Goal: Entertainment & Leisure: Browse casually

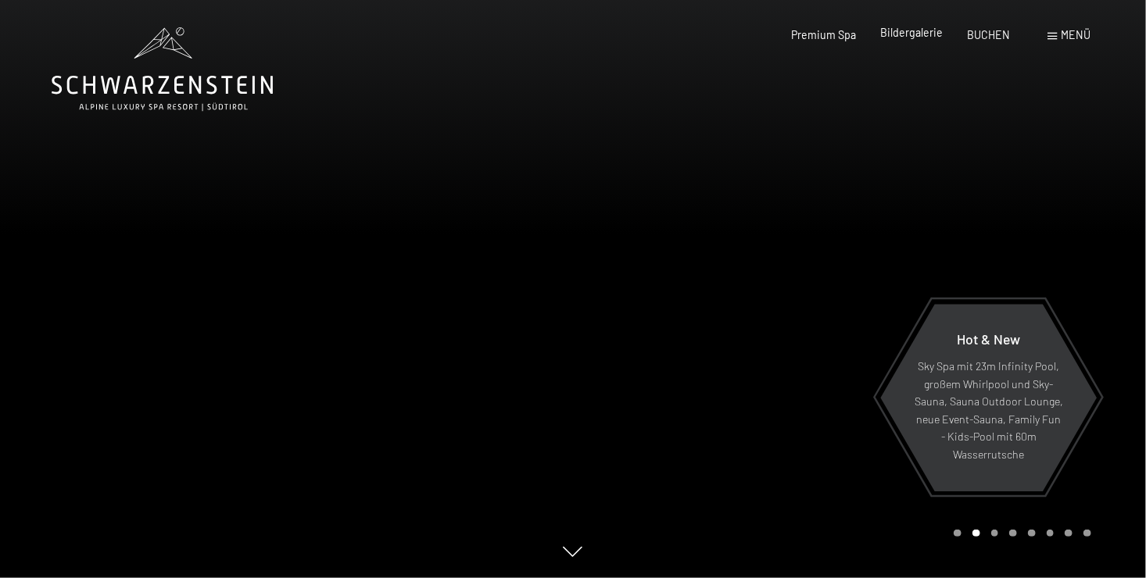
click at [901, 33] on span "Bildergalerie" at bounding box center [911, 32] width 63 height 13
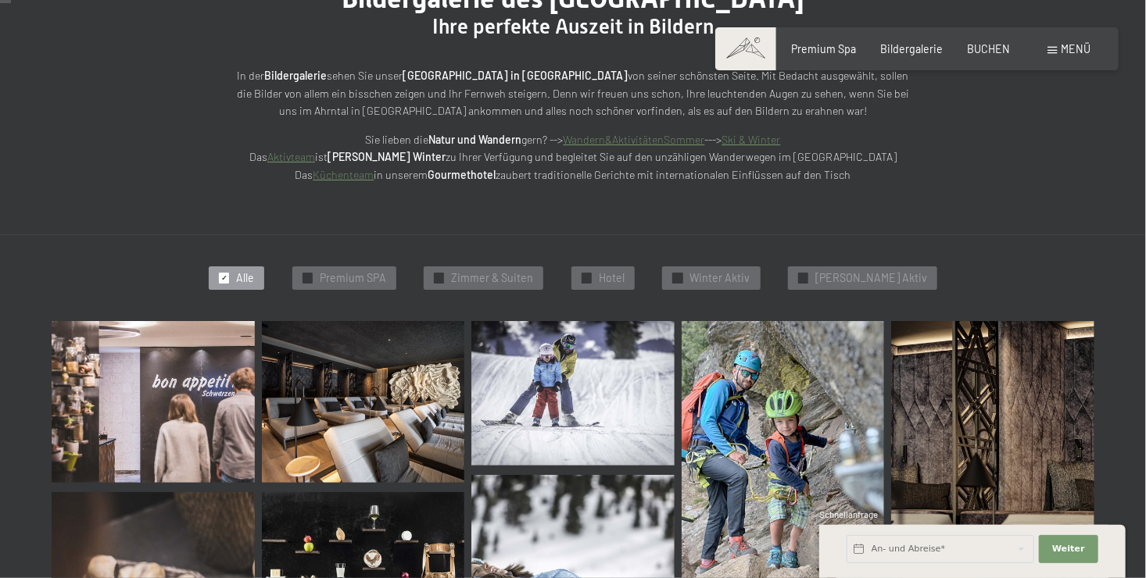
scroll to position [234, 0]
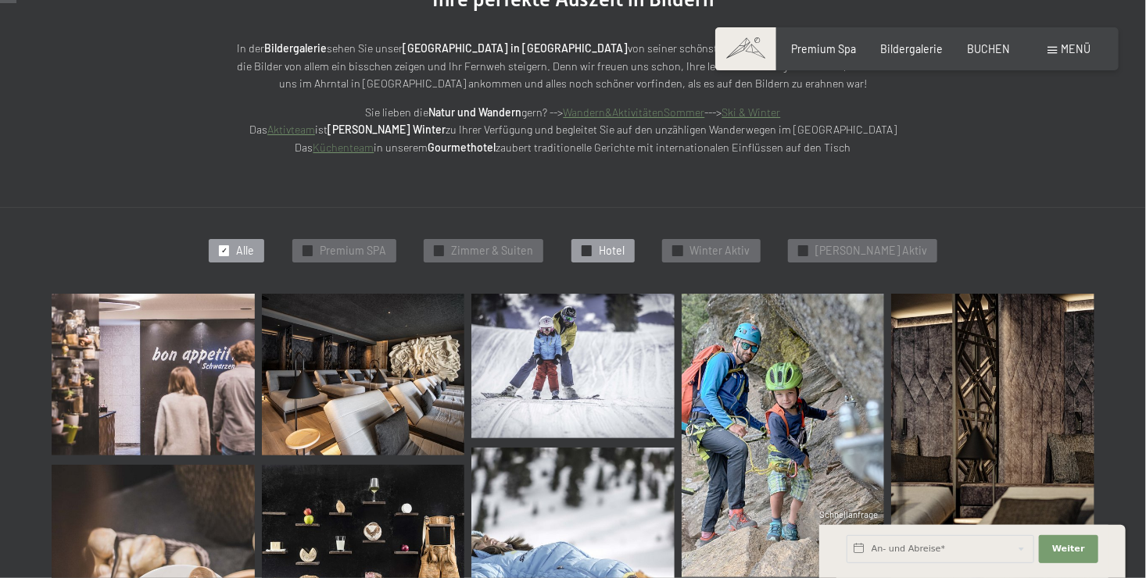
click at [624, 246] on span "Hotel" at bounding box center [612, 251] width 26 height 16
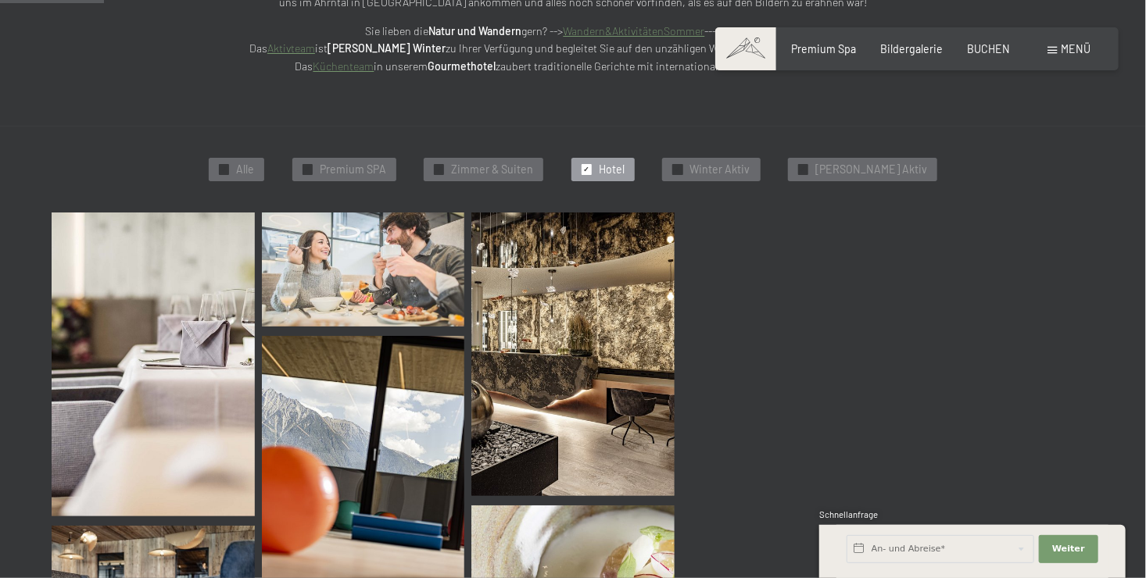
scroll to position [333, 0]
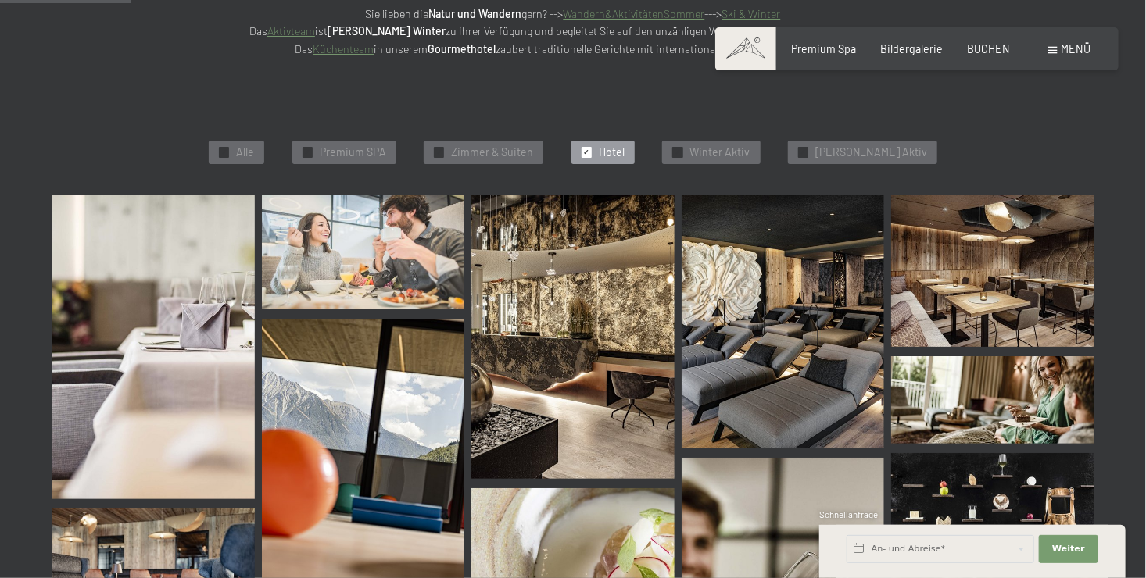
click at [144, 325] on img at bounding box center [153, 347] width 203 height 304
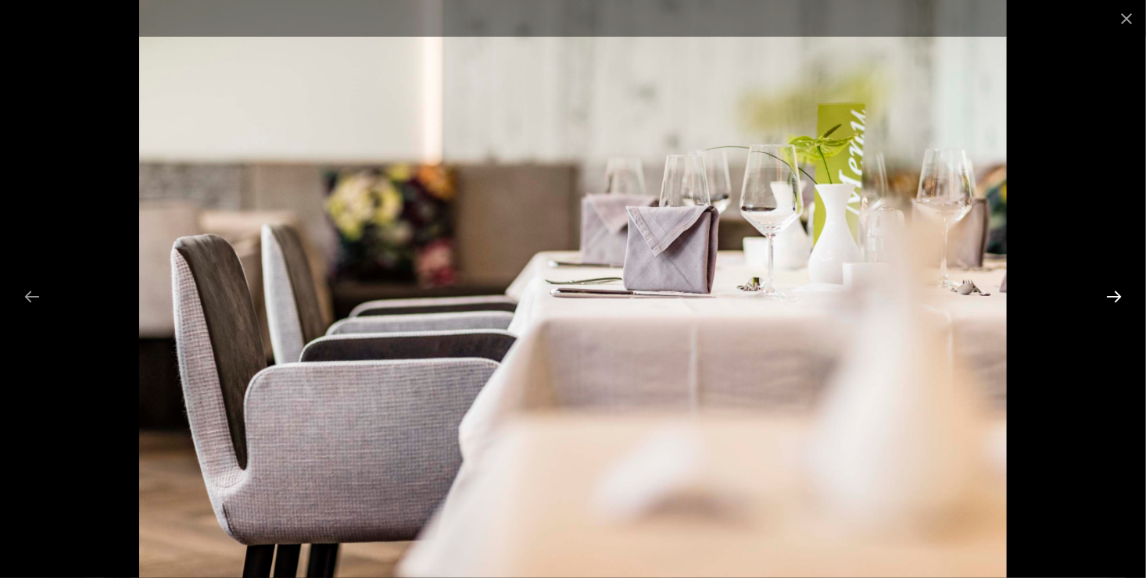
click at [1117, 291] on button "Next slide" at bounding box center [1113, 296] width 33 height 30
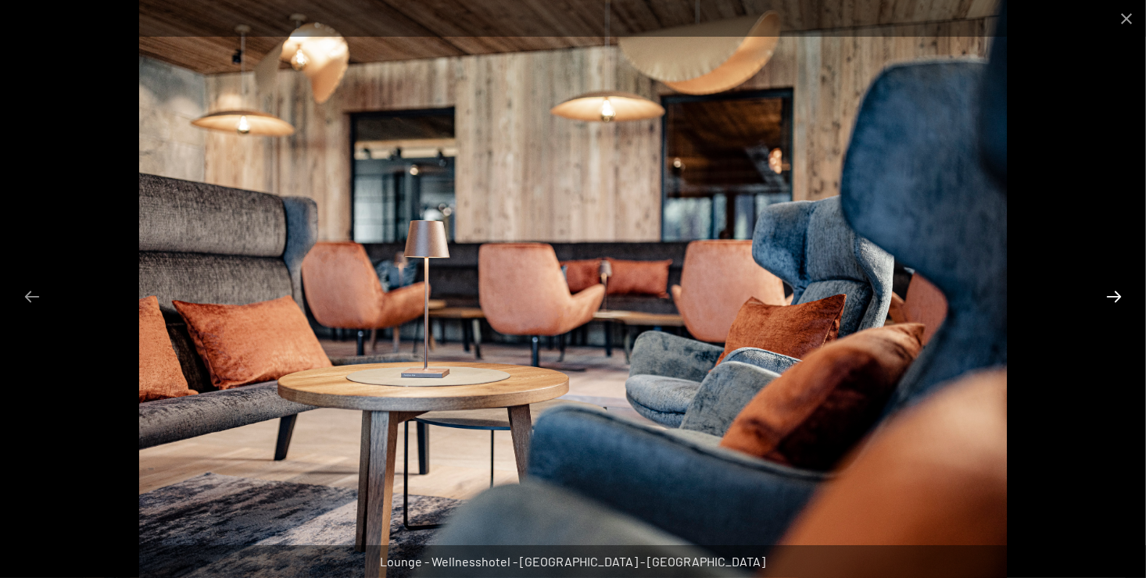
click at [1117, 291] on button "Next slide" at bounding box center [1113, 296] width 33 height 30
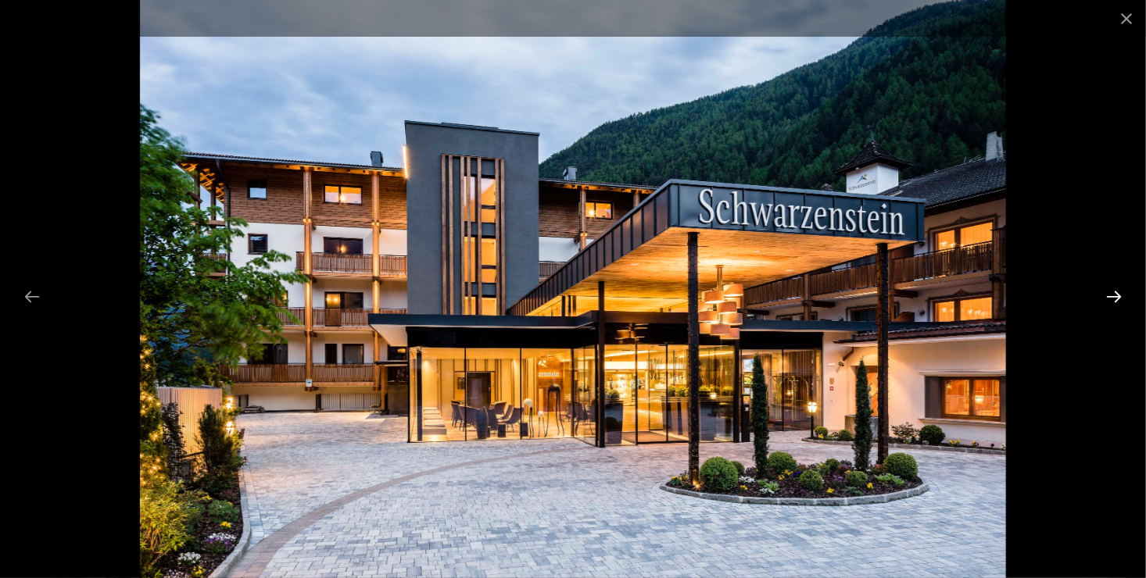
click at [1112, 294] on button "Next slide" at bounding box center [1113, 296] width 33 height 30
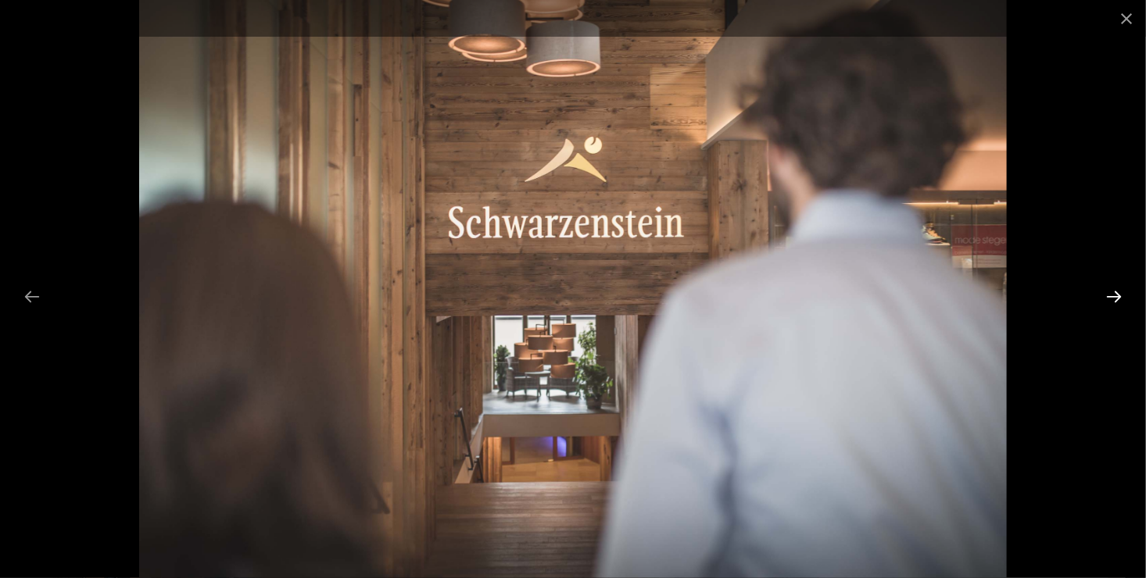
click at [1112, 294] on button "Next slide" at bounding box center [1113, 296] width 33 height 30
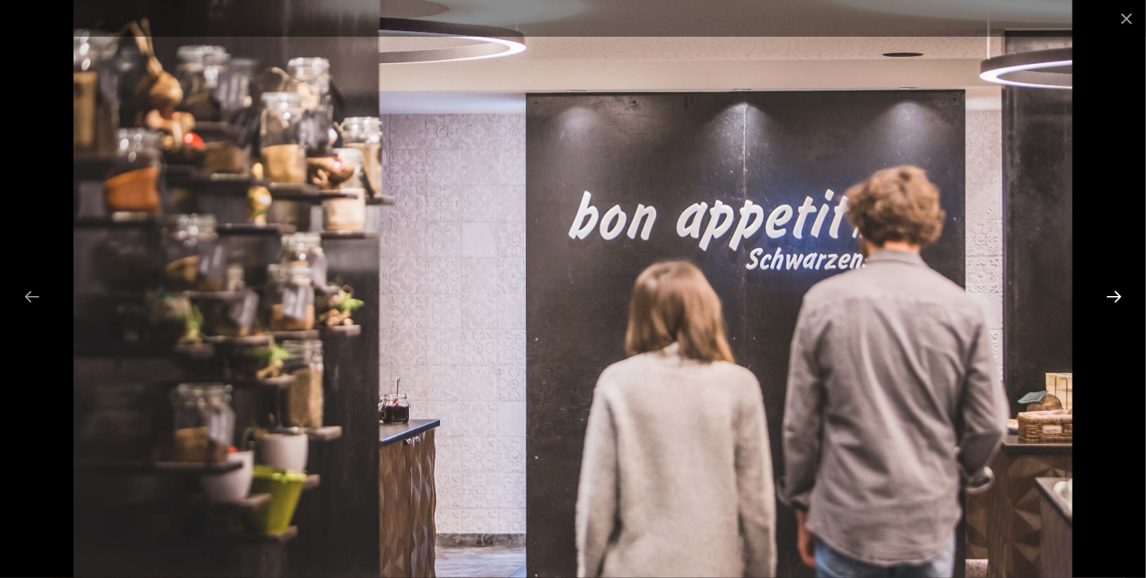
click at [1112, 294] on button "Next slide" at bounding box center [1113, 296] width 33 height 30
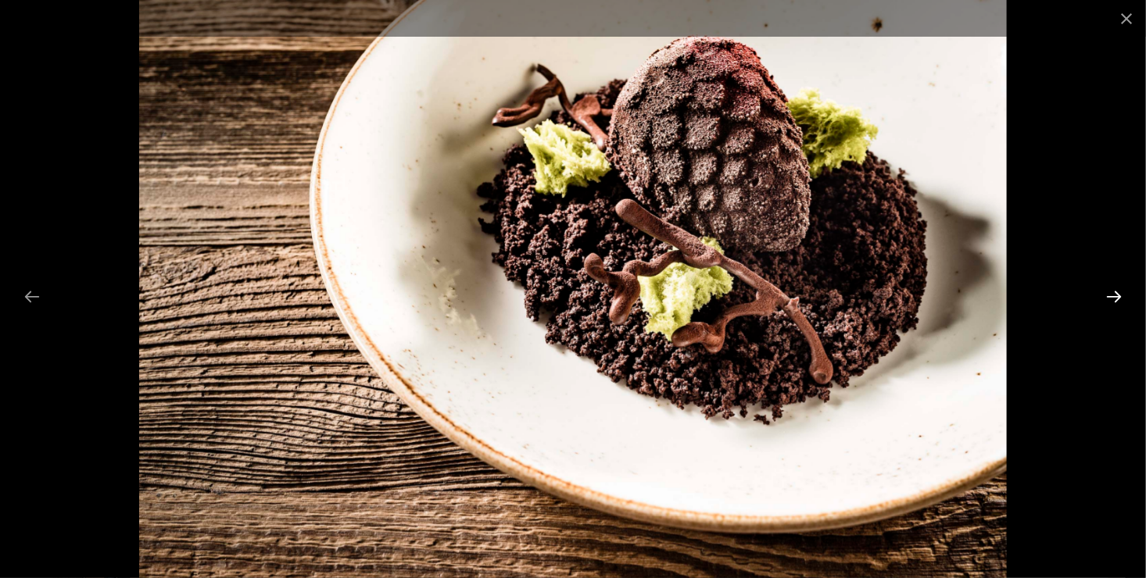
click at [1112, 294] on button "Next slide" at bounding box center [1113, 296] width 33 height 30
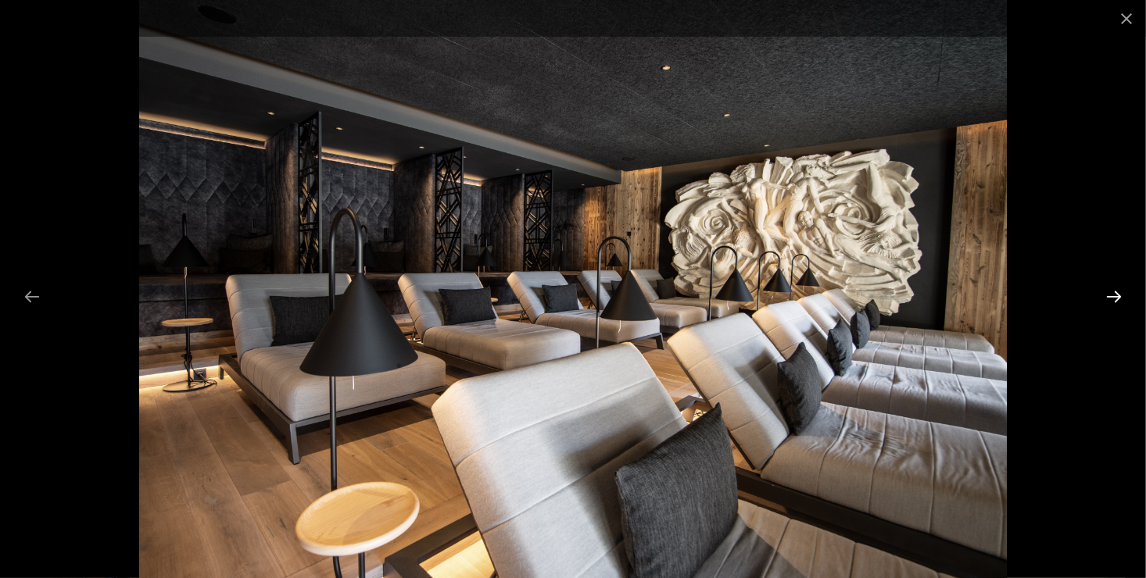
click at [1112, 294] on button "Next slide" at bounding box center [1113, 296] width 33 height 30
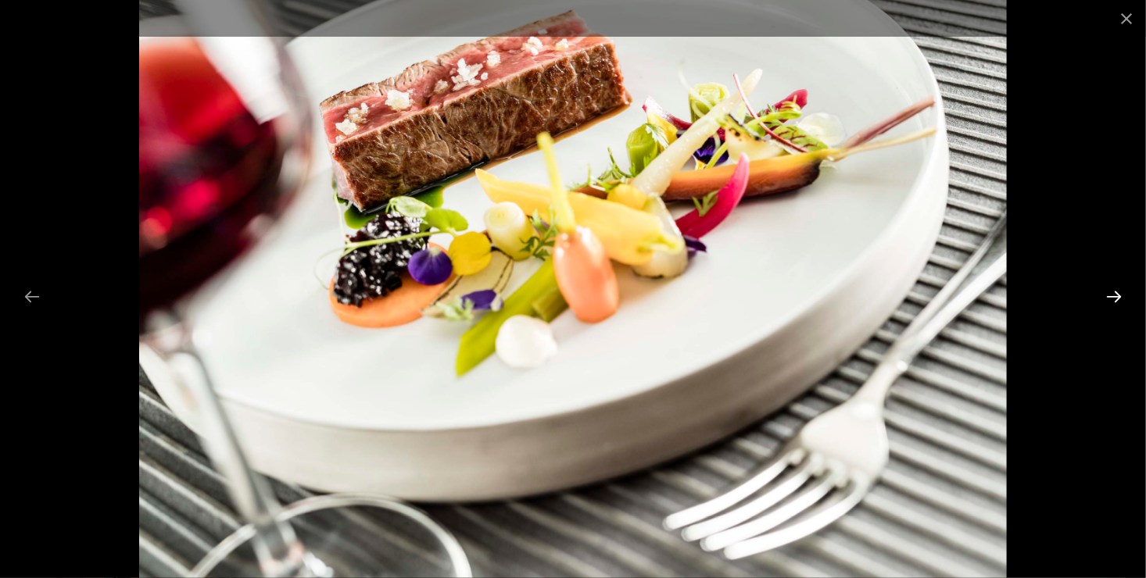
click at [1112, 294] on button "Next slide" at bounding box center [1113, 296] width 33 height 30
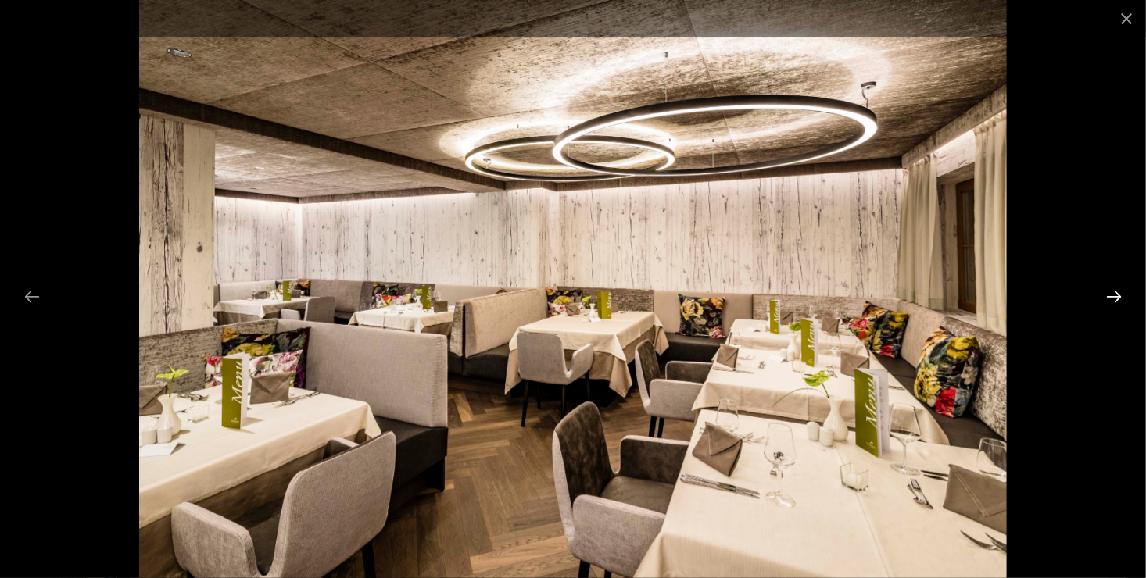
click at [1112, 294] on button "Next slide" at bounding box center [1113, 296] width 33 height 30
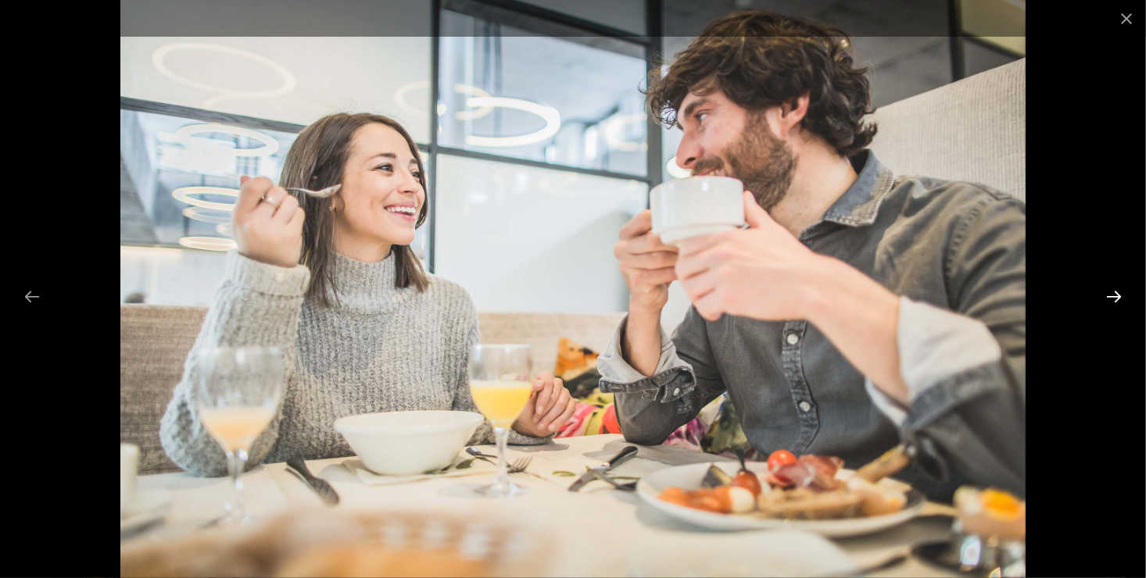
click at [1112, 294] on button "Next slide" at bounding box center [1113, 296] width 33 height 30
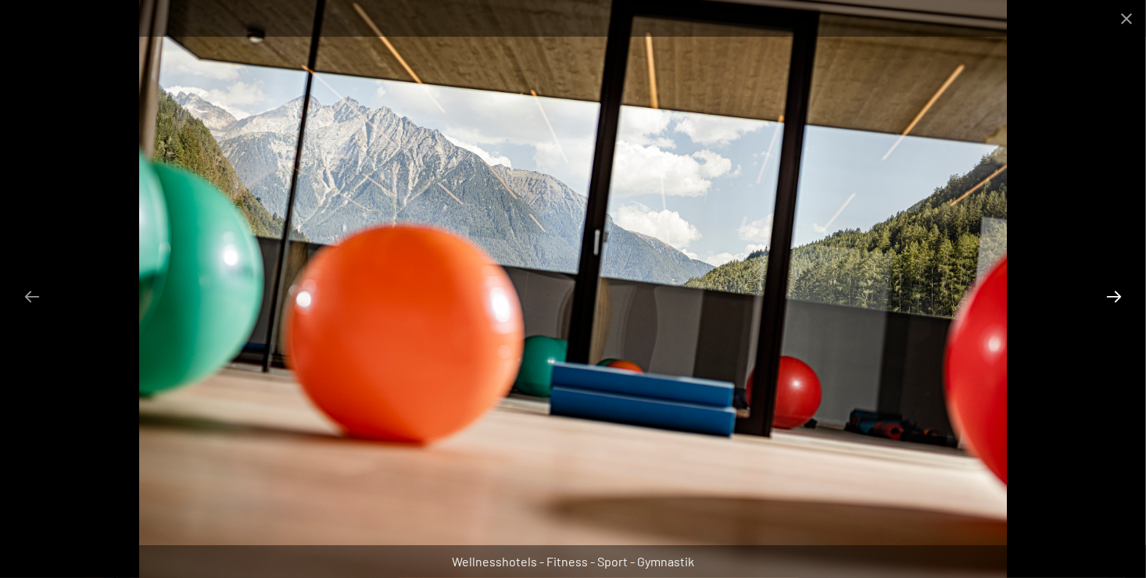
click at [1112, 294] on button "Next slide" at bounding box center [1113, 296] width 33 height 30
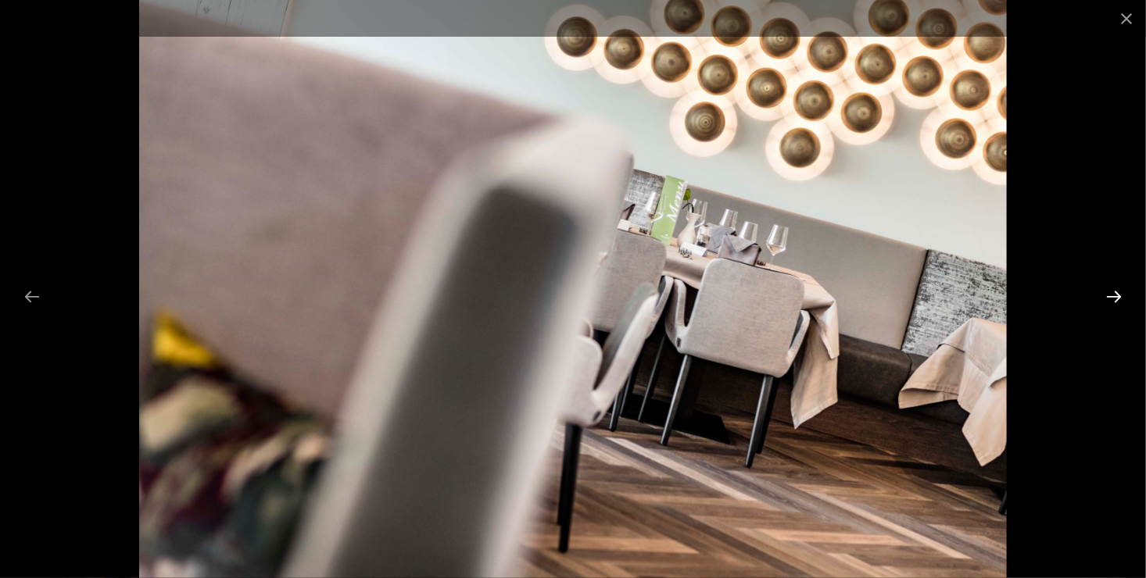
click at [1112, 294] on button "Next slide" at bounding box center [1113, 296] width 33 height 30
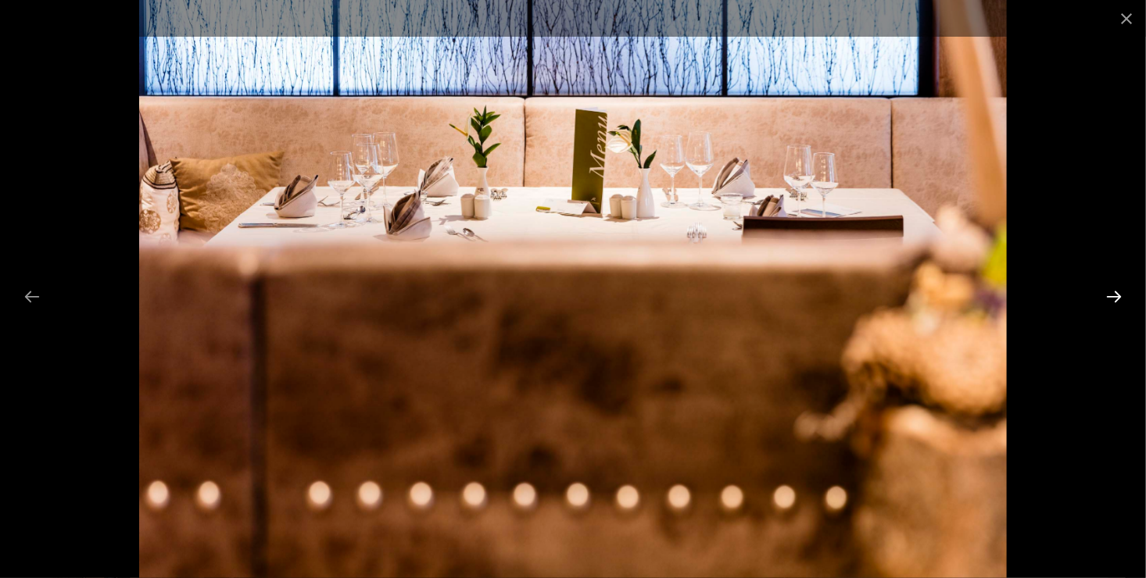
click at [1111, 294] on button "Next slide" at bounding box center [1113, 296] width 33 height 30
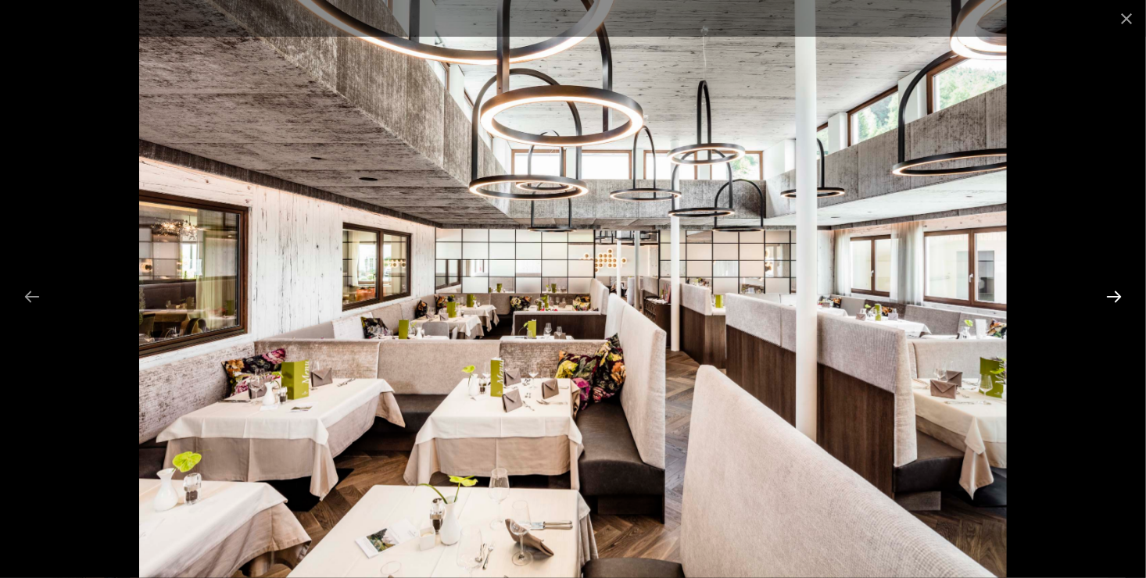
click at [1111, 294] on button "Next slide" at bounding box center [1113, 296] width 33 height 30
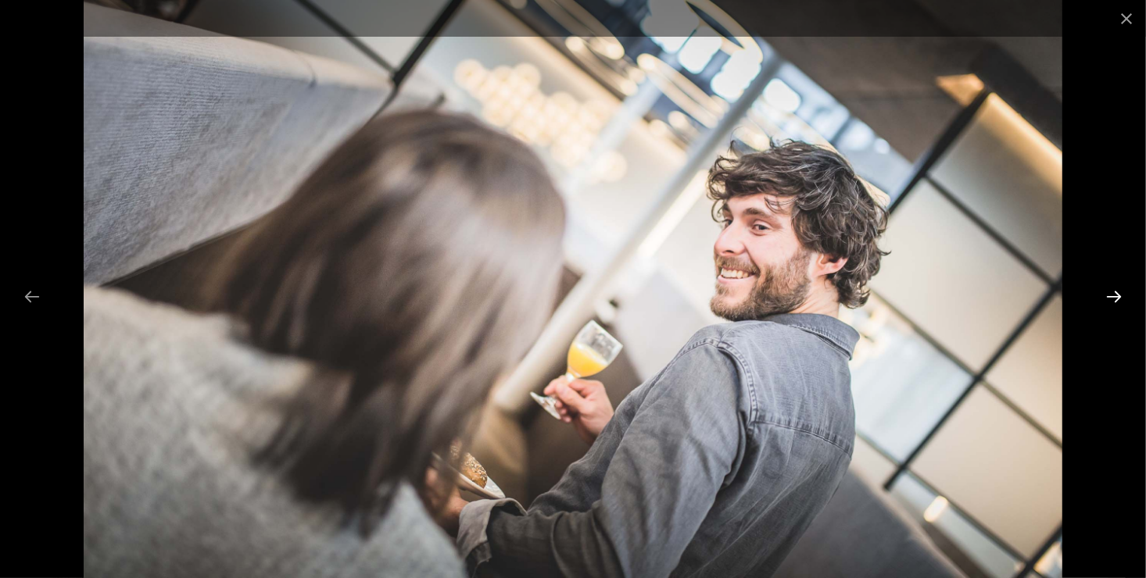
click at [1111, 294] on button "Next slide" at bounding box center [1113, 296] width 33 height 30
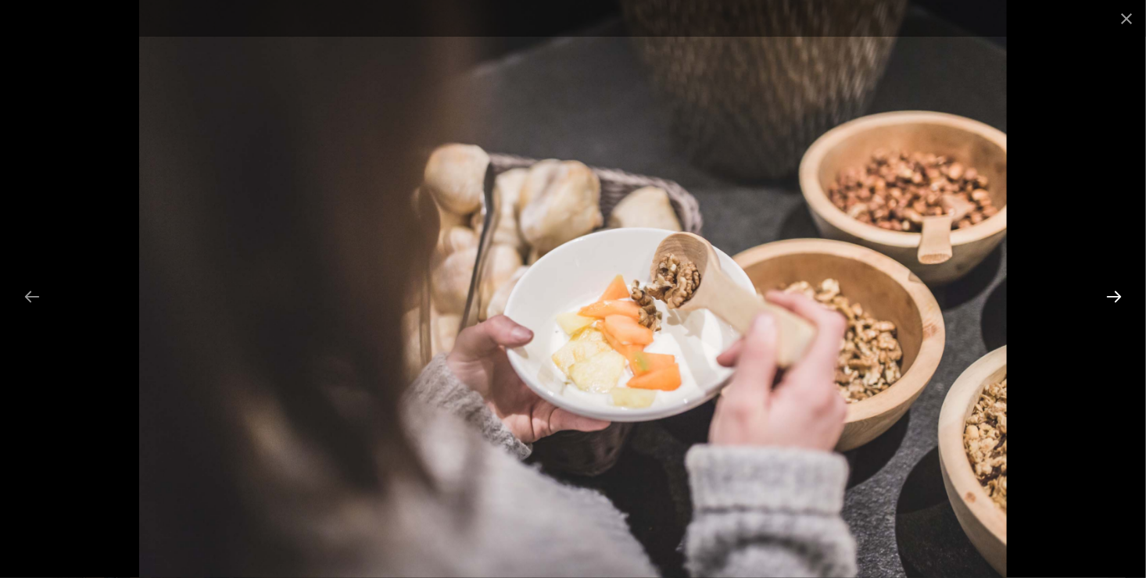
click at [1111, 294] on button "Next slide" at bounding box center [1113, 296] width 33 height 30
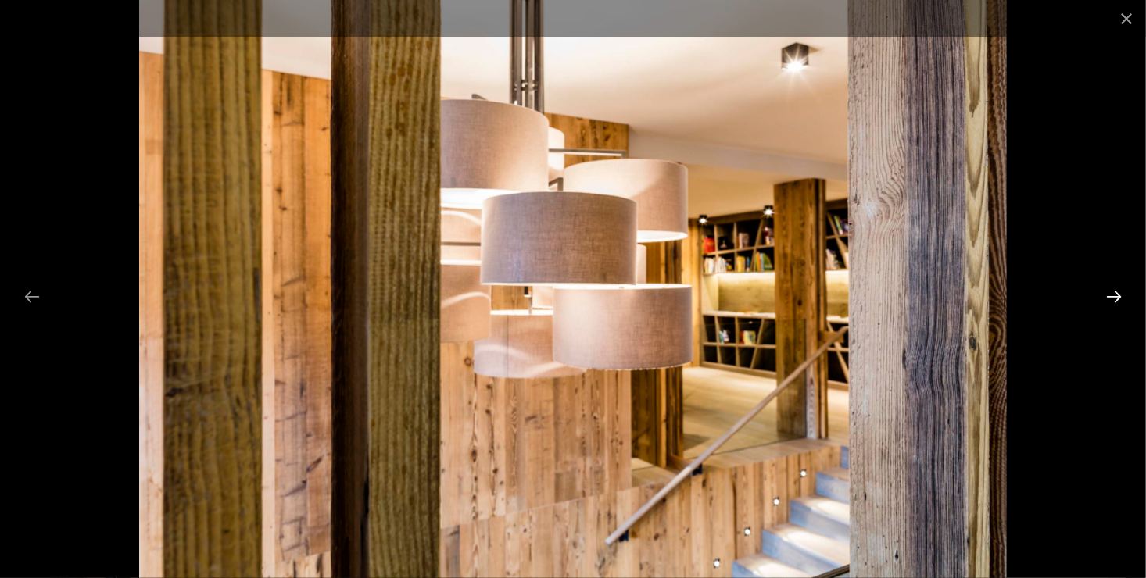
click at [1111, 294] on button "Next slide" at bounding box center [1113, 296] width 33 height 30
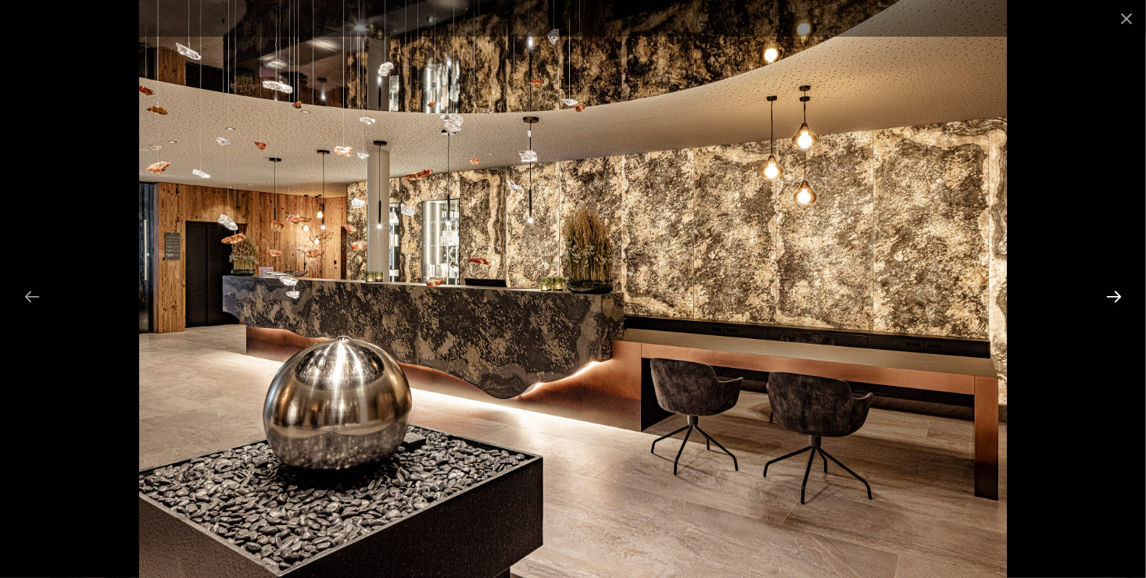
click at [1111, 294] on button "Next slide" at bounding box center [1113, 296] width 33 height 30
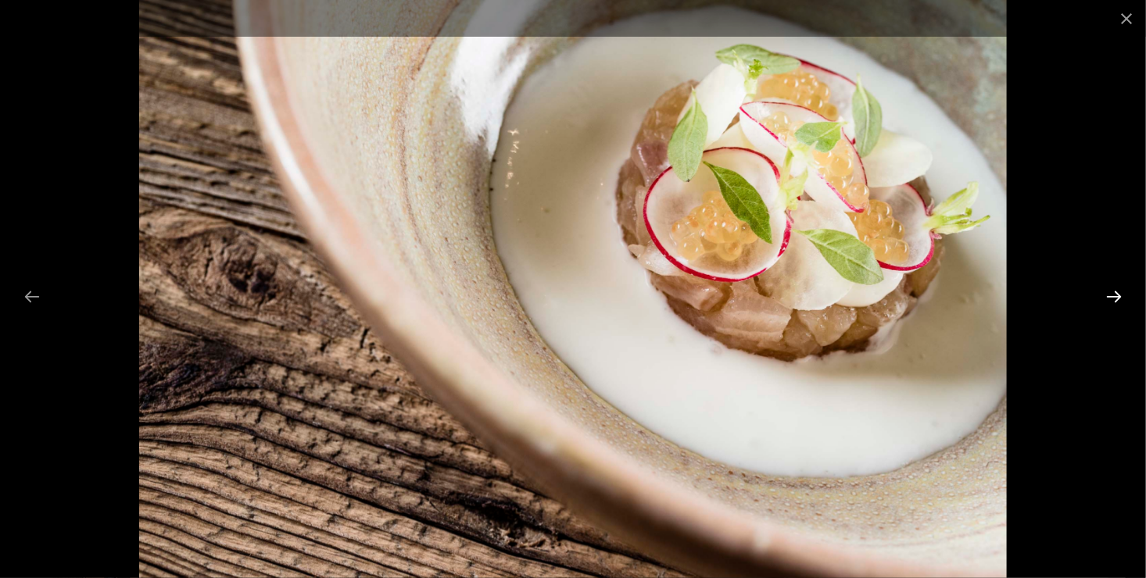
click at [1111, 294] on button "Next slide" at bounding box center [1113, 296] width 33 height 30
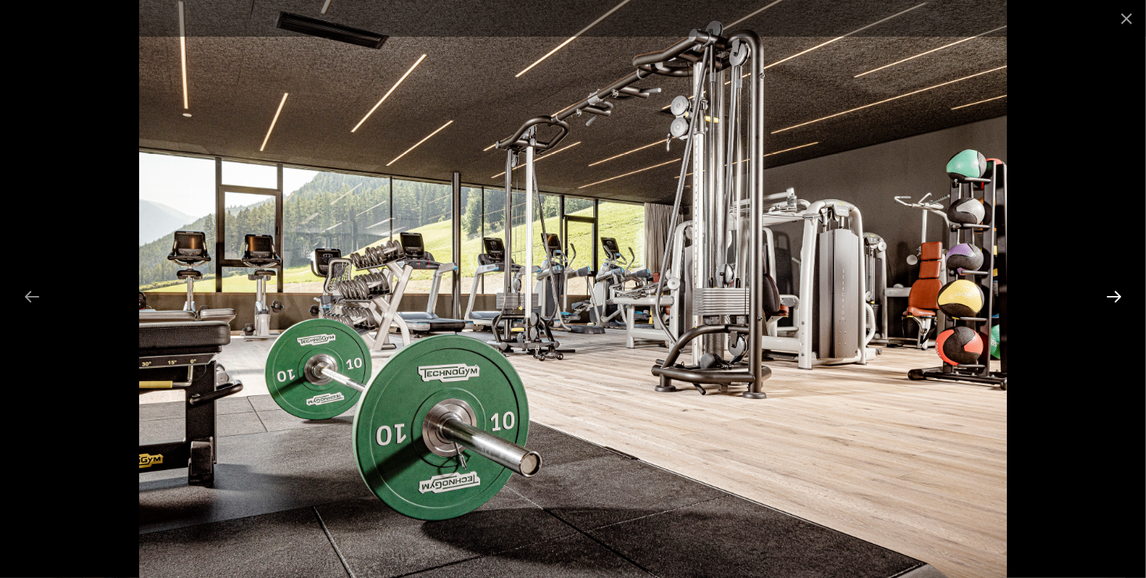
click at [1111, 294] on button "Next slide" at bounding box center [1113, 296] width 33 height 30
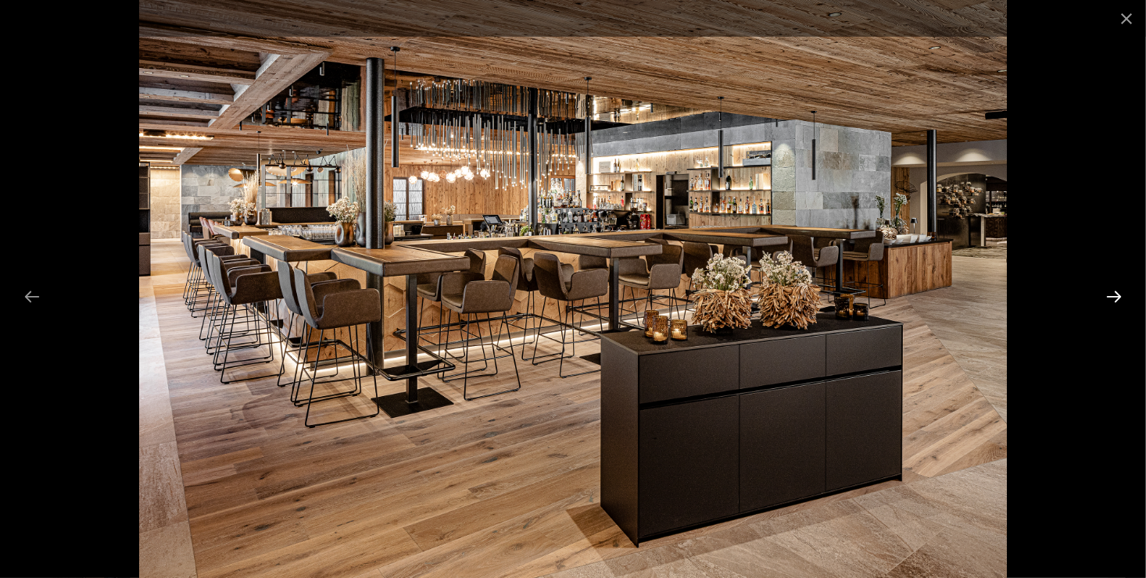
click at [1110, 294] on button "Next slide" at bounding box center [1113, 296] width 33 height 30
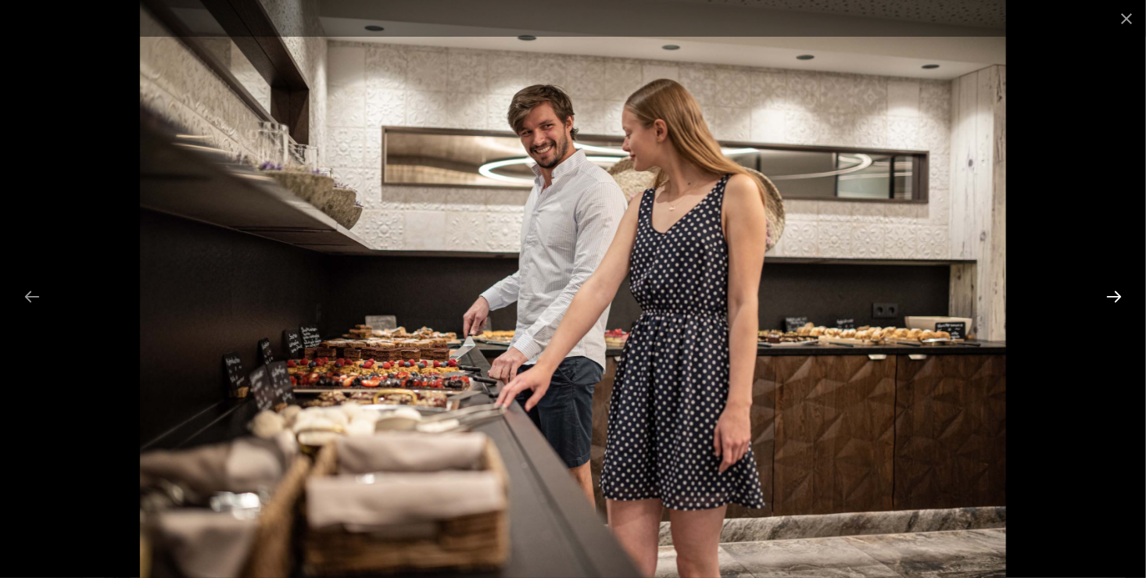
click at [1110, 294] on button "Next slide" at bounding box center [1113, 296] width 33 height 30
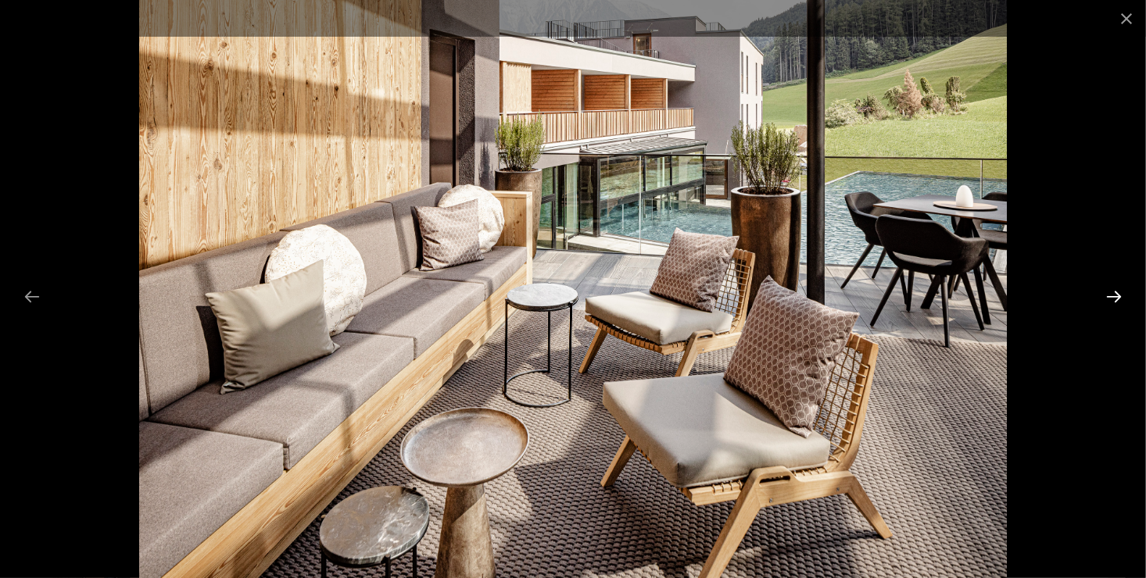
click at [1110, 294] on button "Next slide" at bounding box center [1113, 296] width 33 height 30
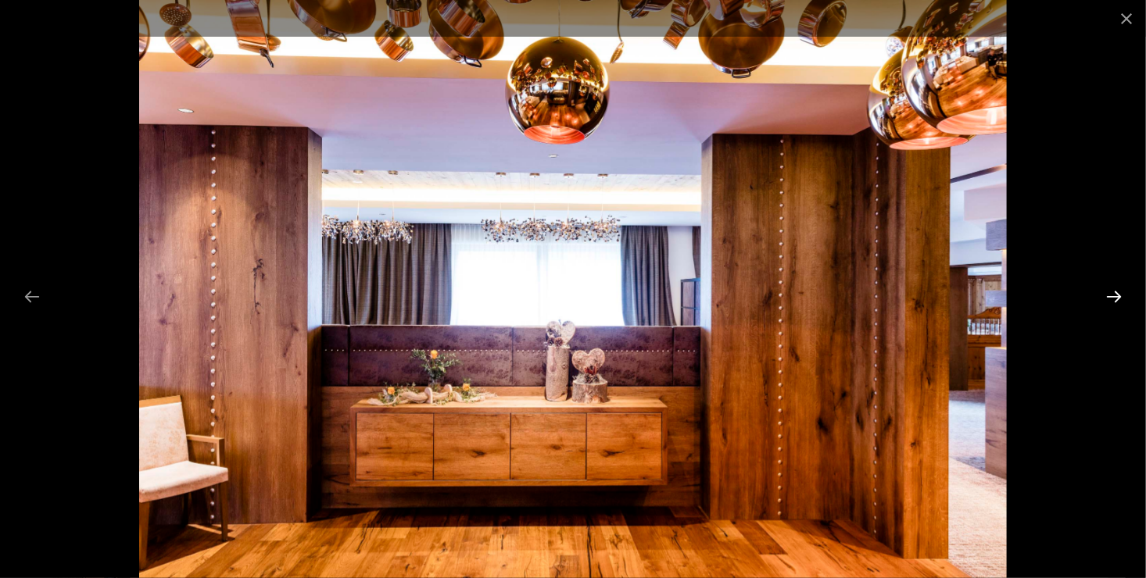
click at [1110, 294] on button "Next slide" at bounding box center [1113, 296] width 33 height 30
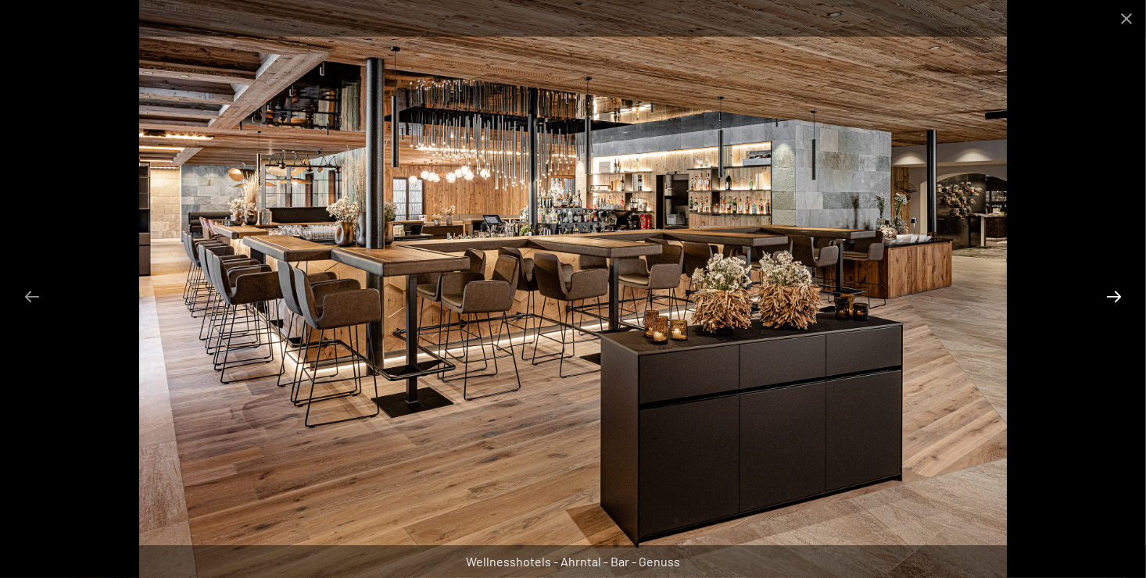
click at [1110, 294] on button "Next slide" at bounding box center [1113, 296] width 33 height 30
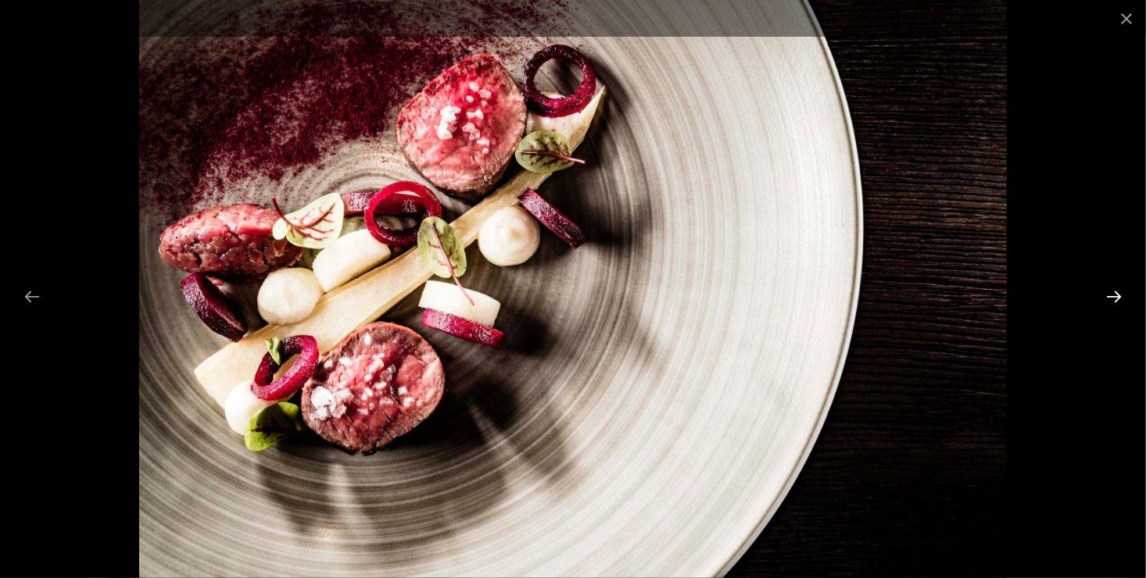
click at [1110, 294] on button "Next slide" at bounding box center [1113, 296] width 33 height 30
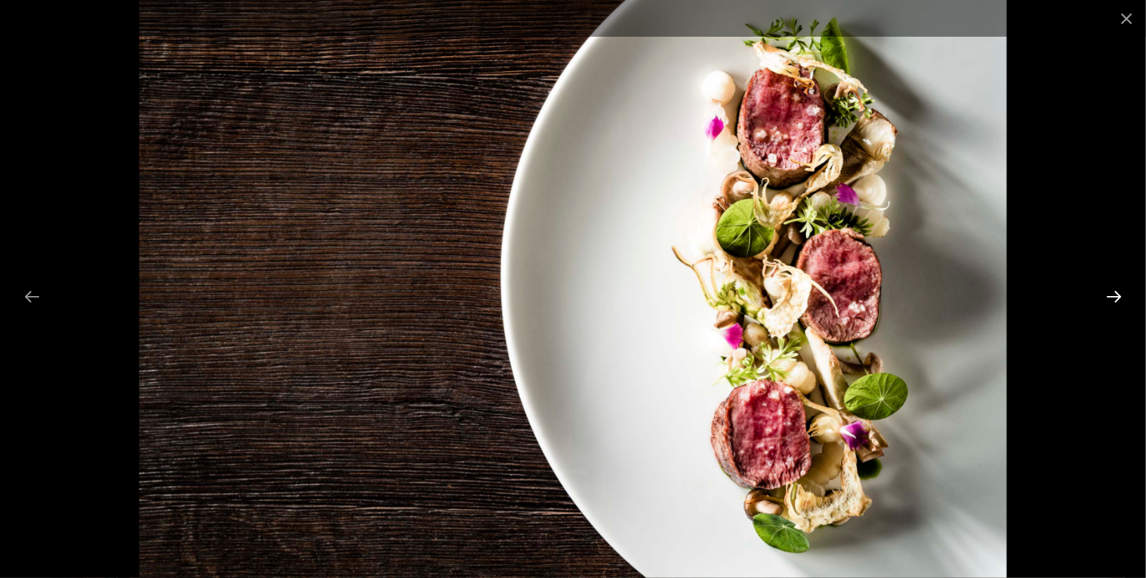
click at [1110, 294] on button "Next slide" at bounding box center [1113, 296] width 33 height 30
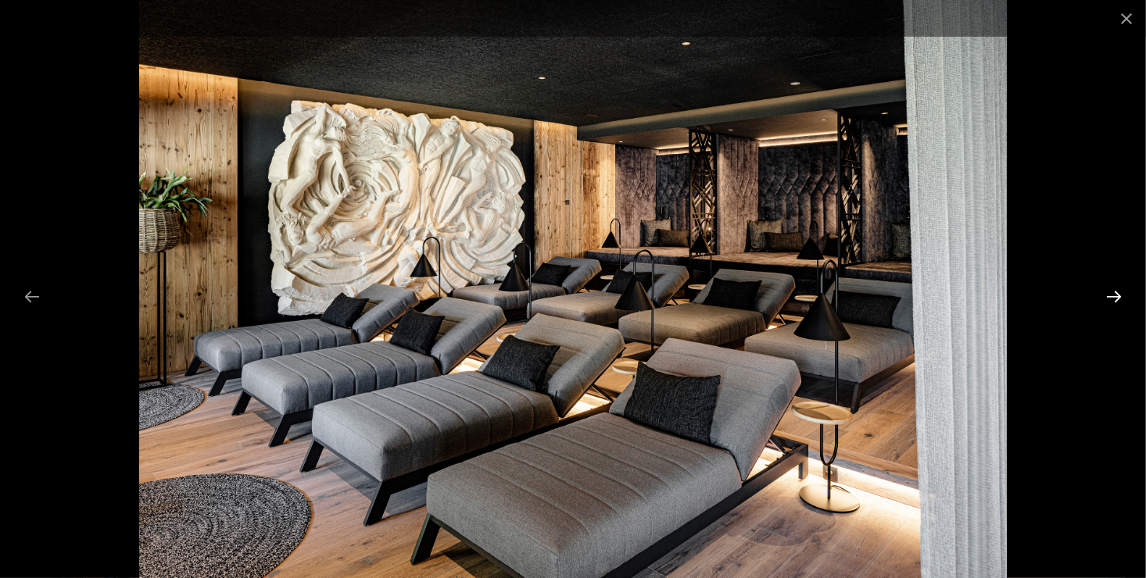
click at [1110, 294] on button "Next slide" at bounding box center [1113, 296] width 33 height 30
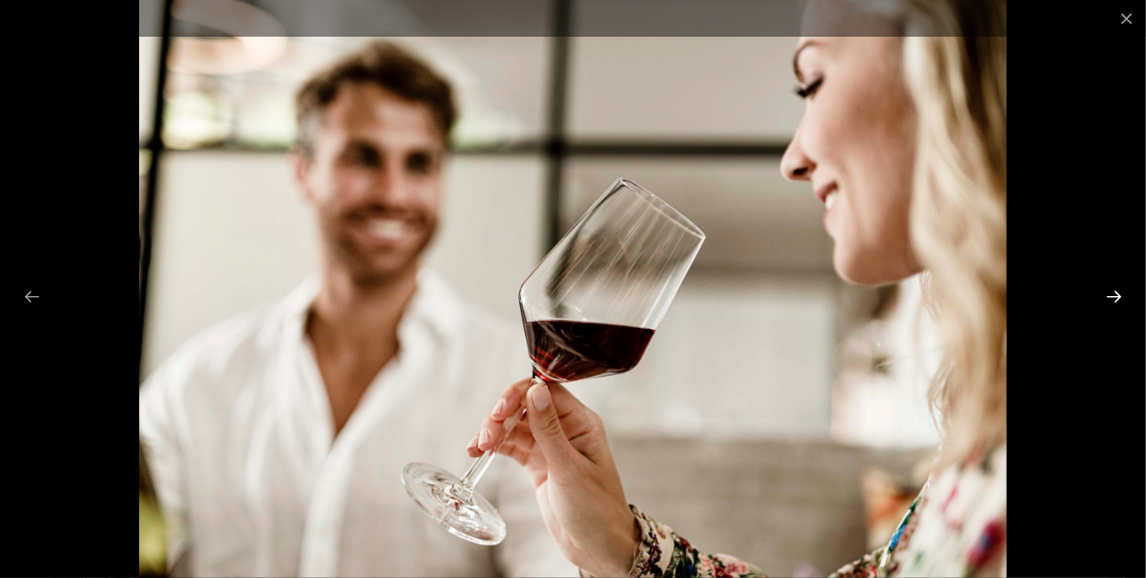
click at [1110, 294] on button "Next slide" at bounding box center [1113, 296] width 33 height 30
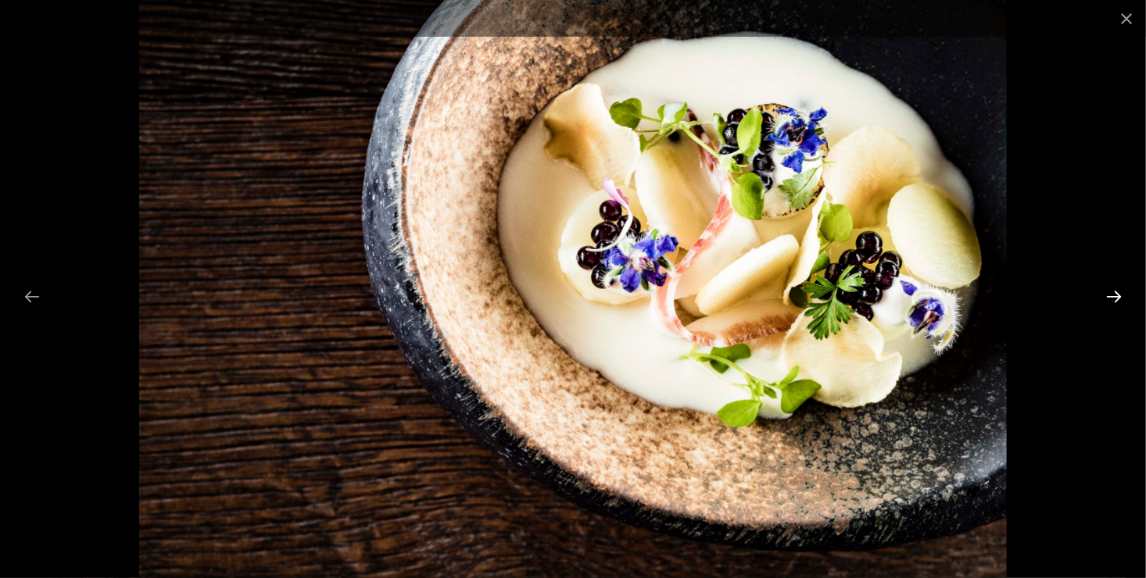
click at [1110, 294] on button "Next slide" at bounding box center [1113, 296] width 33 height 30
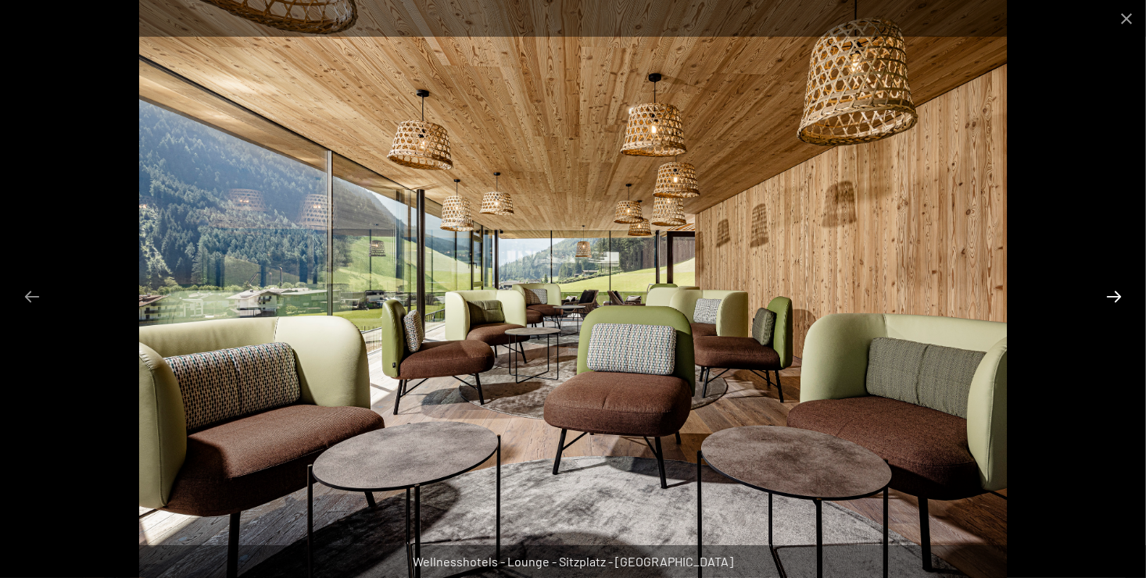
click at [1110, 293] on button "Next slide" at bounding box center [1113, 296] width 33 height 30
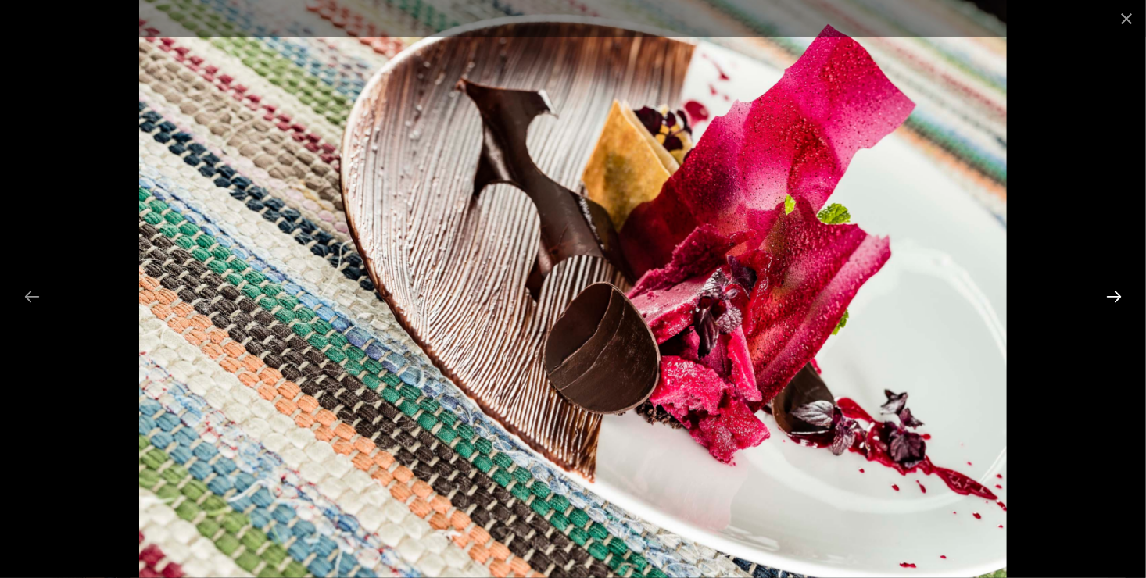
click at [1110, 293] on button "Next slide" at bounding box center [1113, 296] width 33 height 30
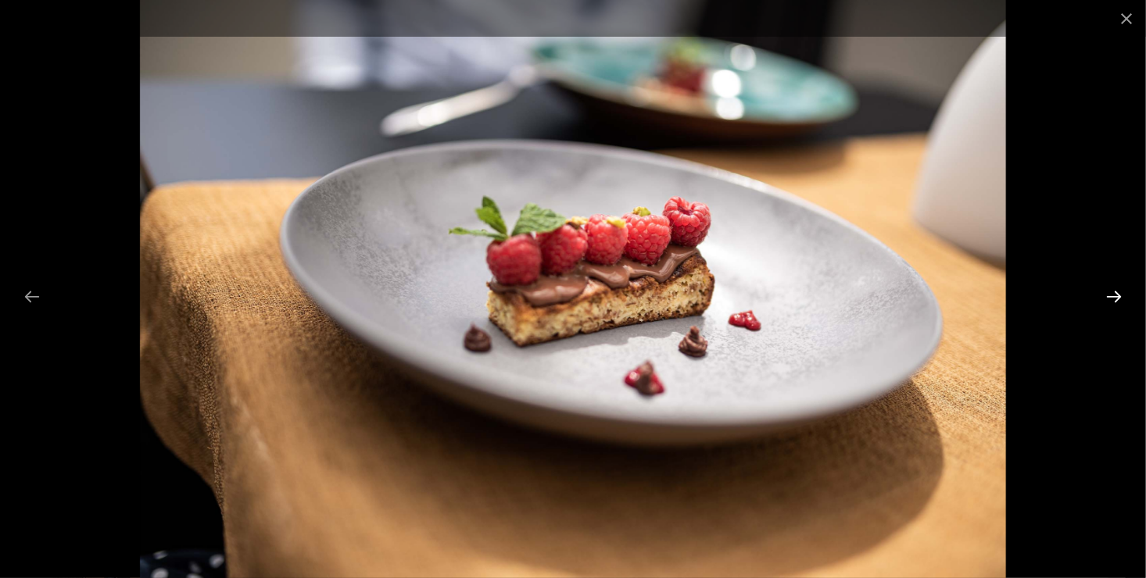
click at [1110, 293] on button "Next slide" at bounding box center [1113, 296] width 33 height 30
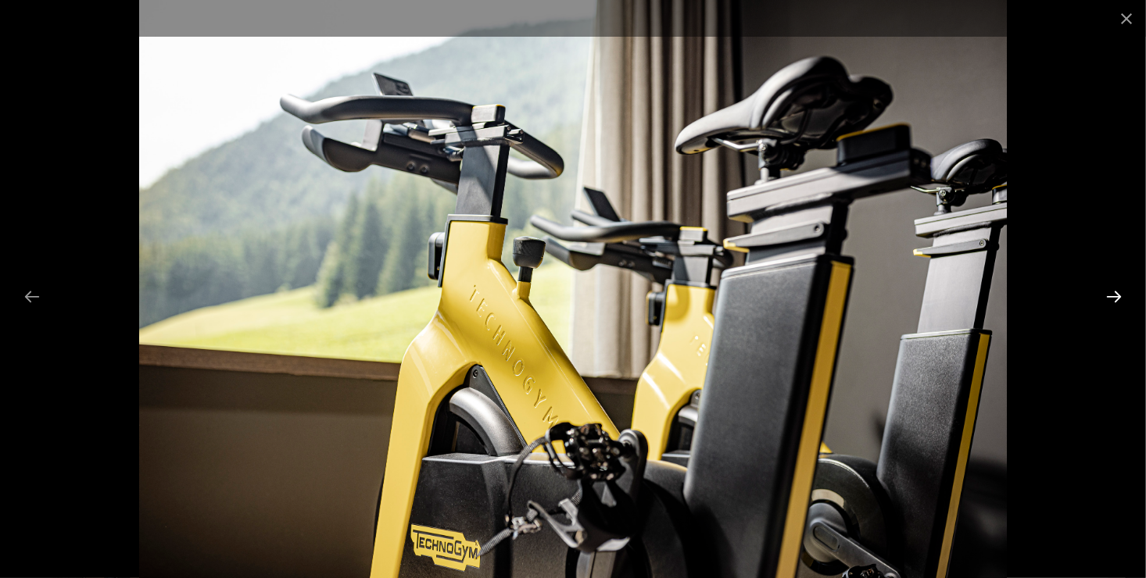
click at [1110, 293] on button "Next slide" at bounding box center [1113, 296] width 33 height 30
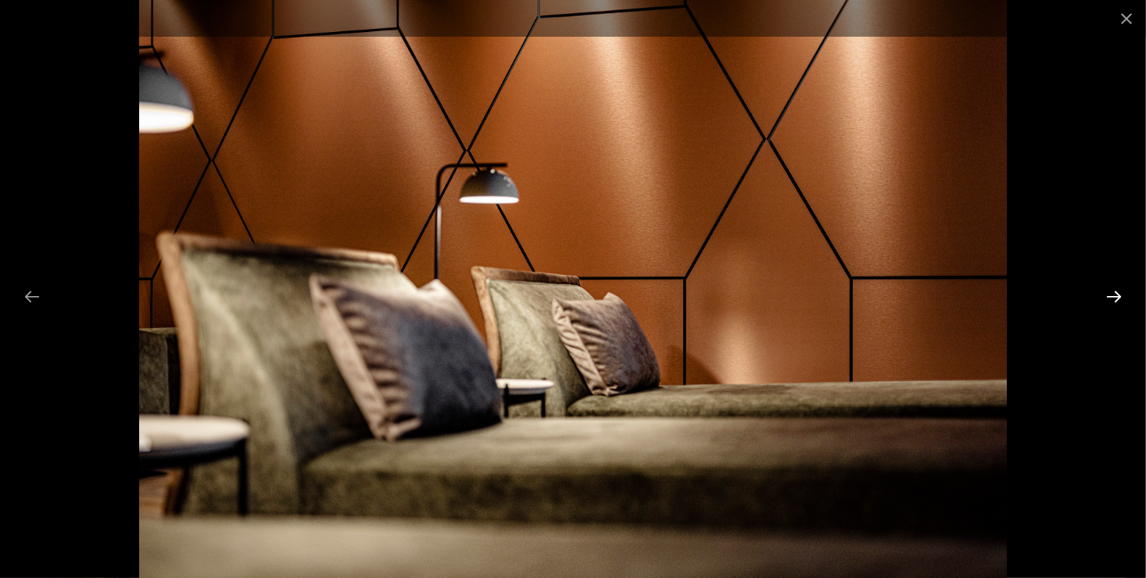
click at [1110, 293] on button "Next slide" at bounding box center [1113, 296] width 33 height 30
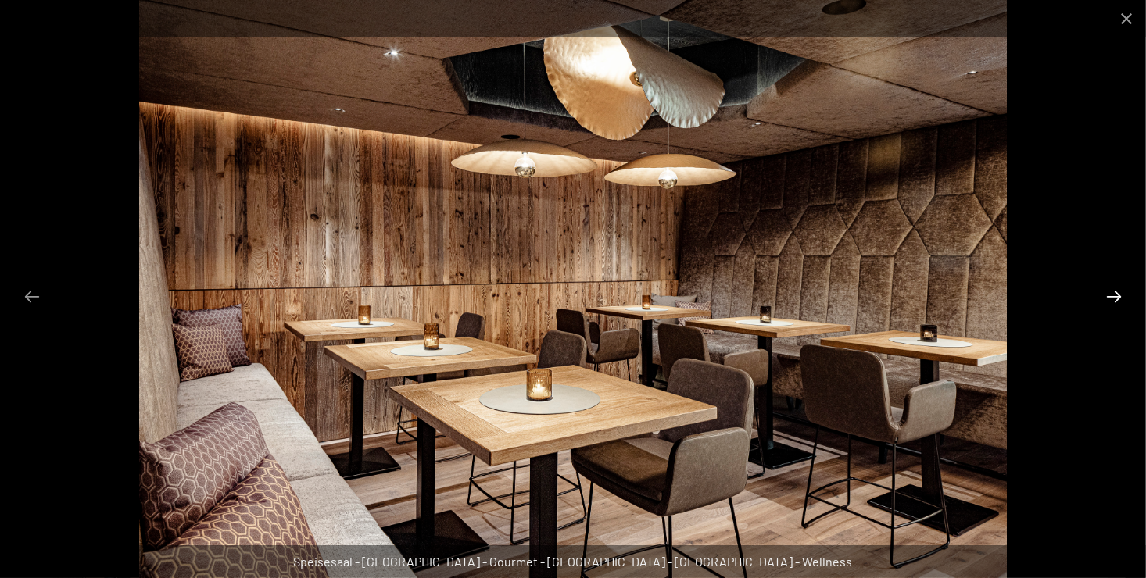
click at [1110, 293] on button "Next slide" at bounding box center [1113, 296] width 33 height 30
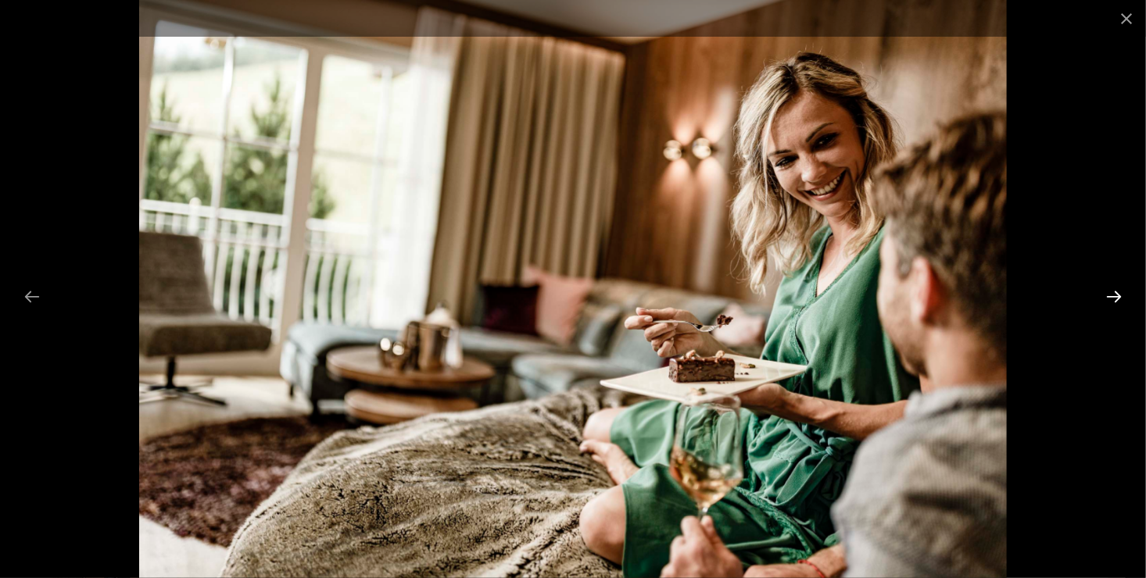
click at [1110, 293] on button "Next slide" at bounding box center [1113, 296] width 33 height 30
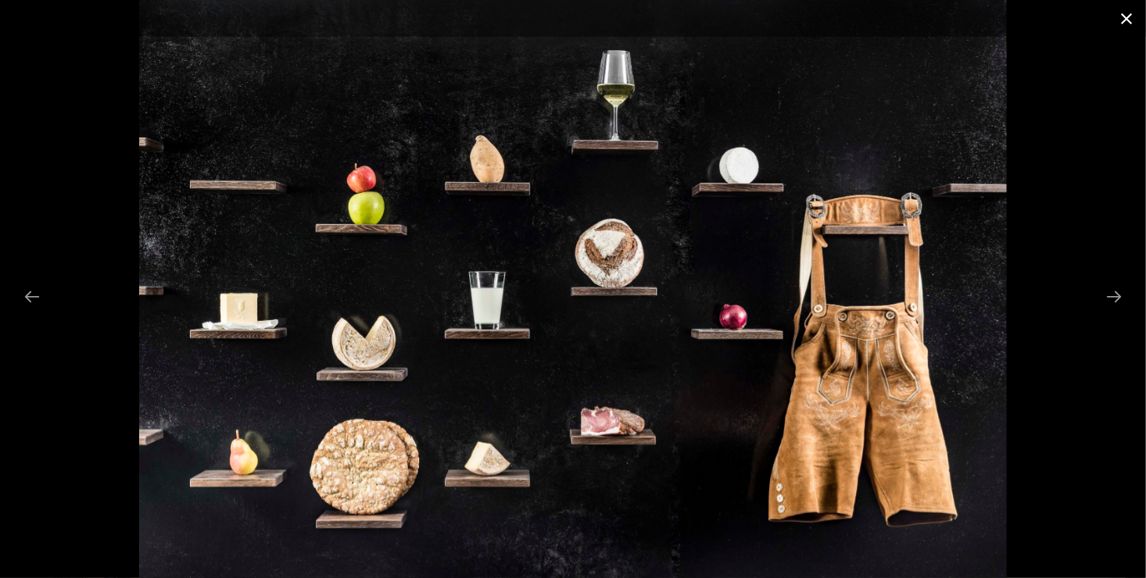
click at [1123, 16] on button "Close gallery" at bounding box center [1126, 18] width 39 height 37
